Goal: Find specific page/section: Find specific page/section

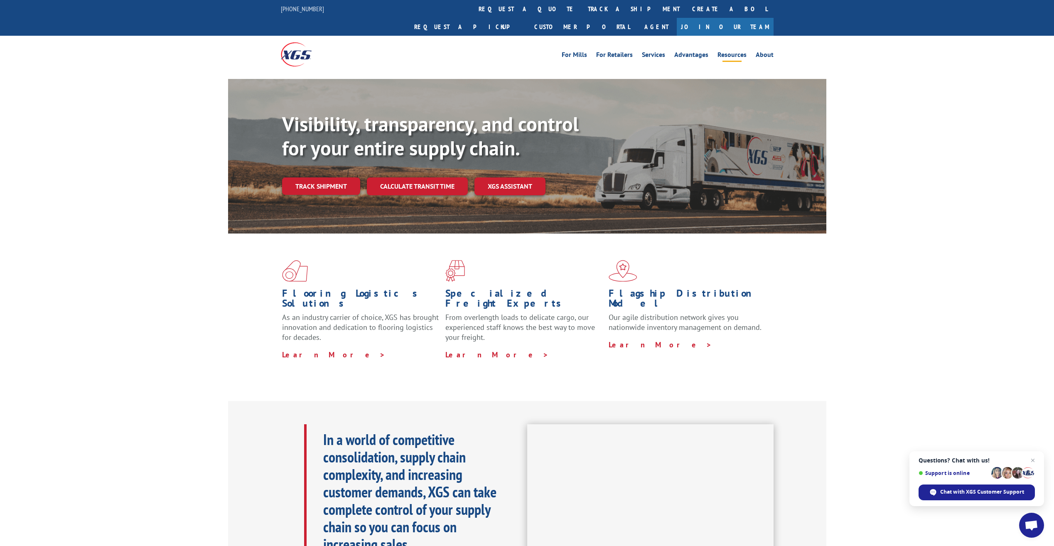
click at [729, 52] on link "Resources" at bounding box center [731, 56] width 29 height 9
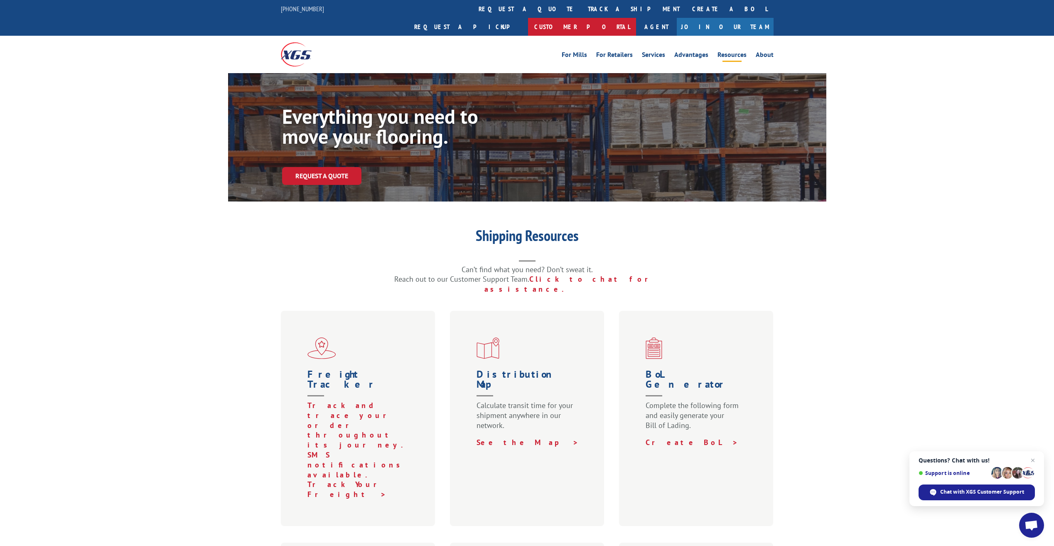
click at [636, 18] on link "Customer Portal" at bounding box center [582, 27] width 108 height 18
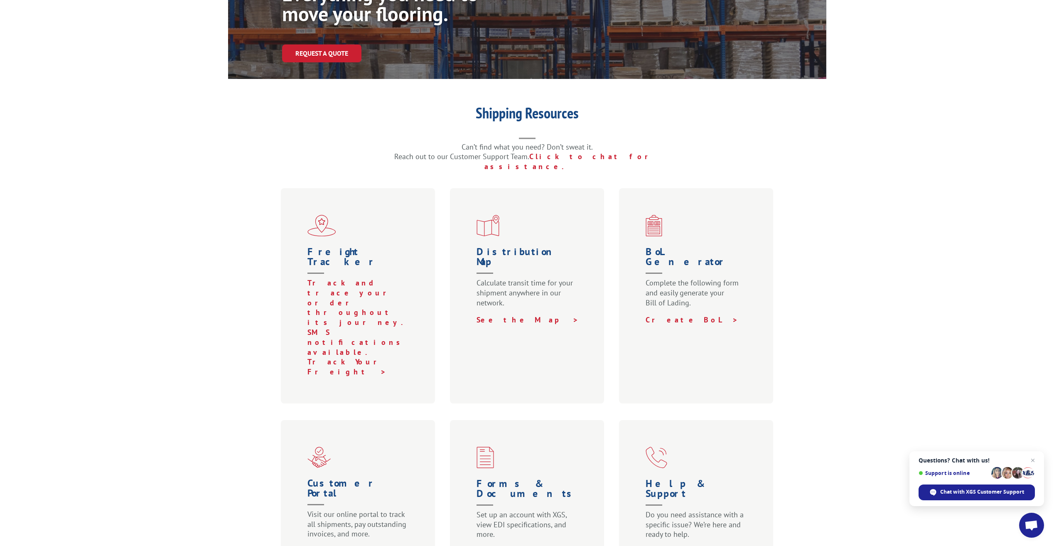
scroll to position [125, 0]
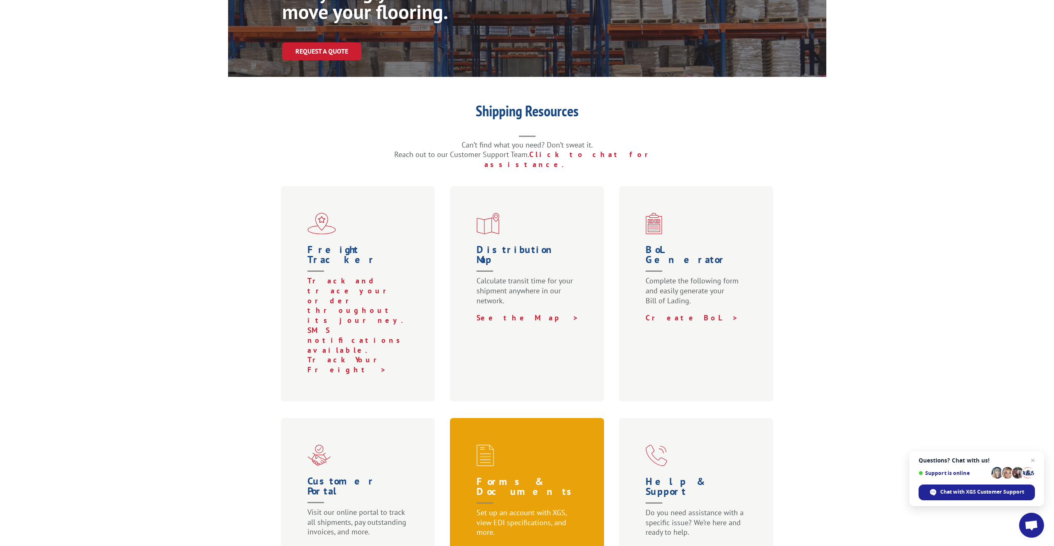
click at [489, 476] on h1 "Forms & Documents" at bounding box center [528, 491] width 105 height 31
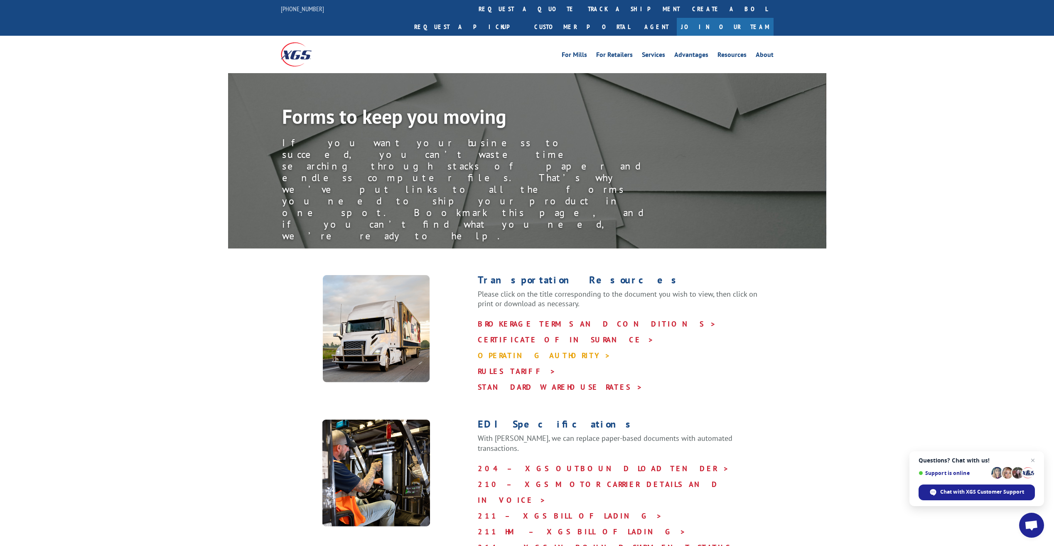
click at [492, 351] on link "OPERATING AUTHORITY >" at bounding box center [544, 356] width 133 height 10
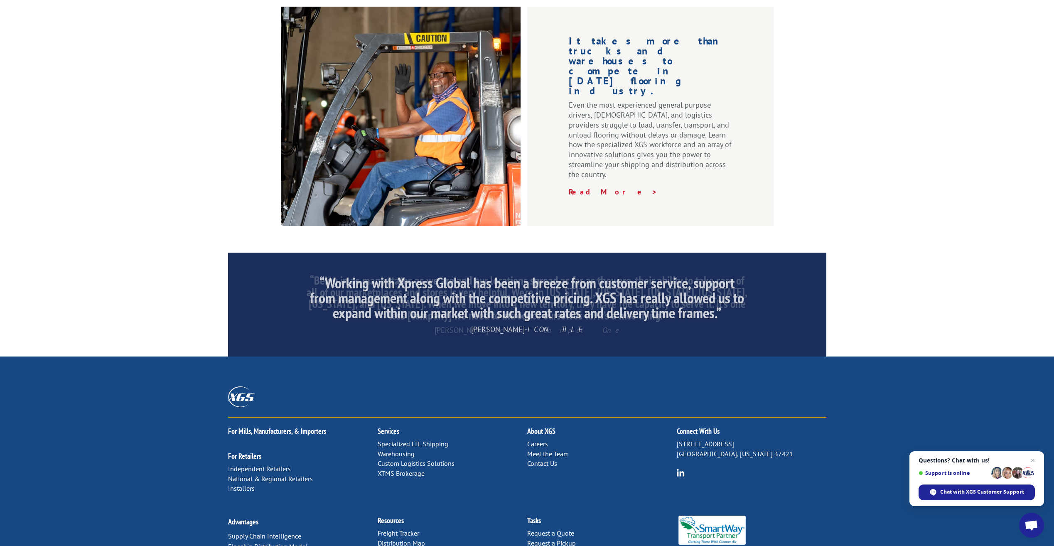
scroll to position [1098, 0]
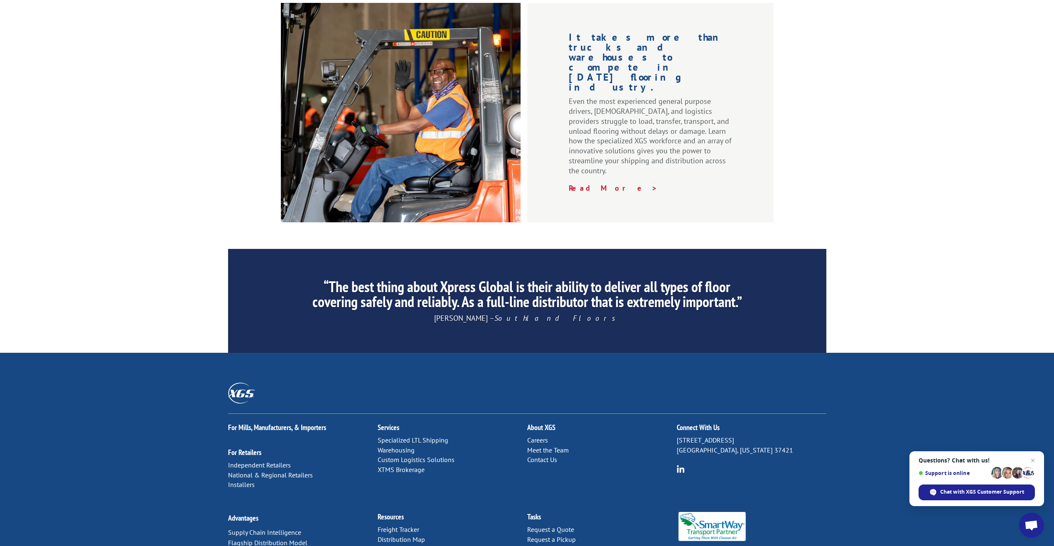
click at [385, 545] on link "Forms & Documents" at bounding box center [407, 549] width 58 height 8
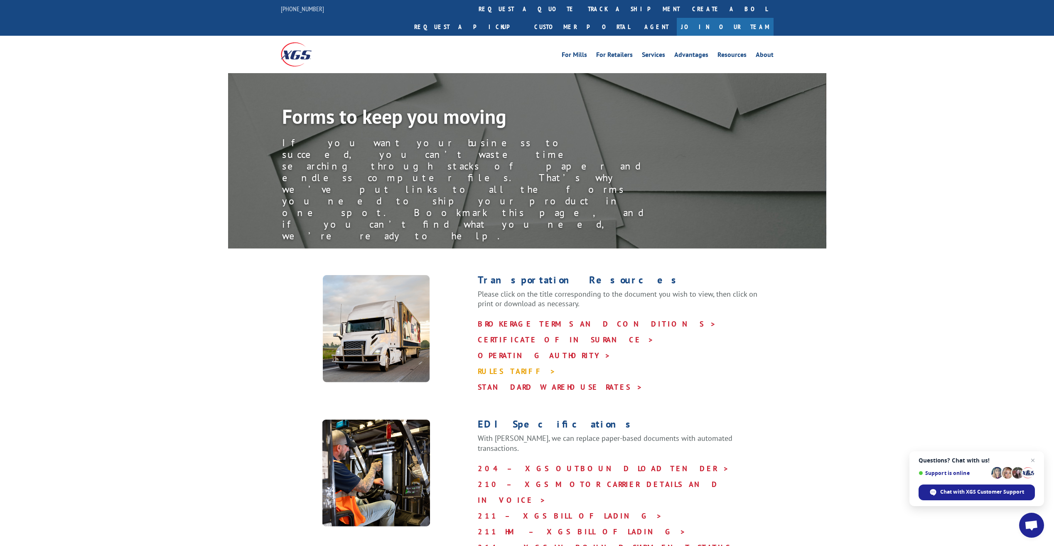
click at [490, 366] on link "RULES TARIFF >" at bounding box center [517, 371] width 78 height 10
